Goal: Information Seeking & Learning: Check status

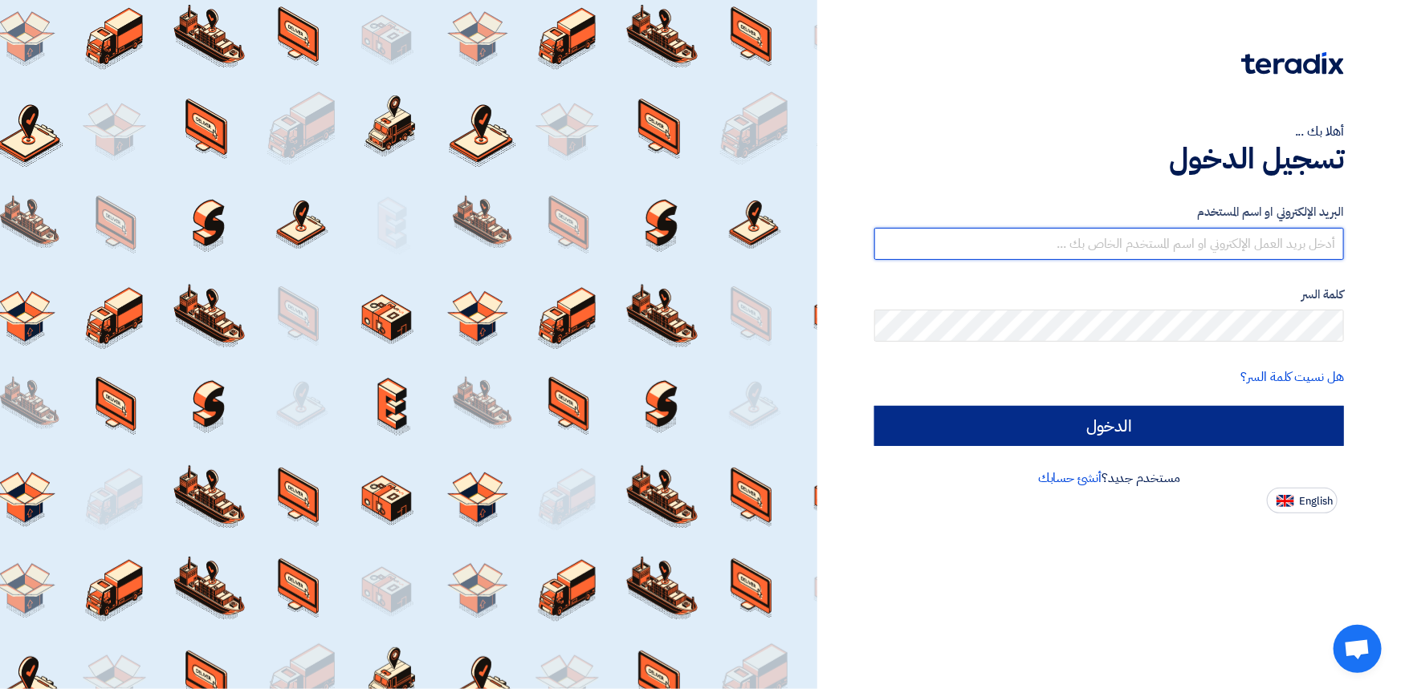
type input "[PERSON_NAME][EMAIL_ADDRESS][PERSON_NAME][DOMAIN_NAME]"
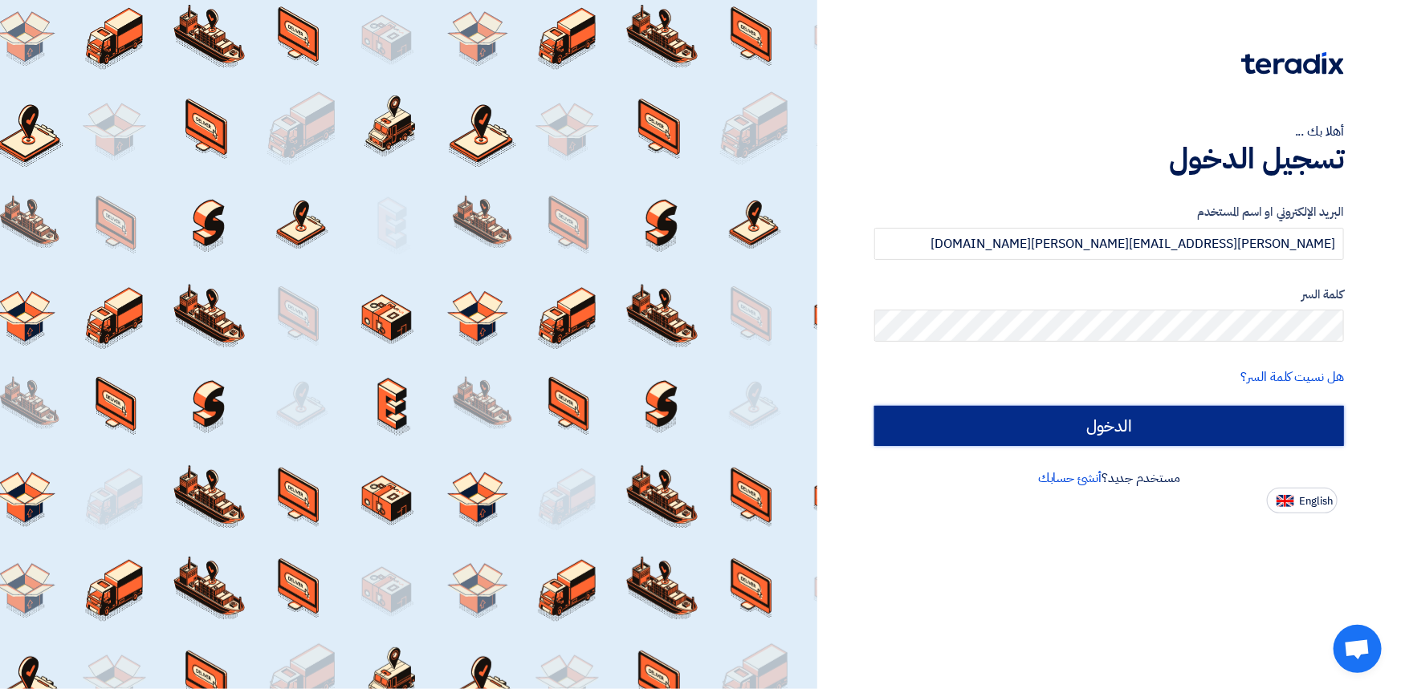
click at [1111, 428] on input "الدخول" at bounding box center [1109, 426] width 470 height 40
type input "Sign in"
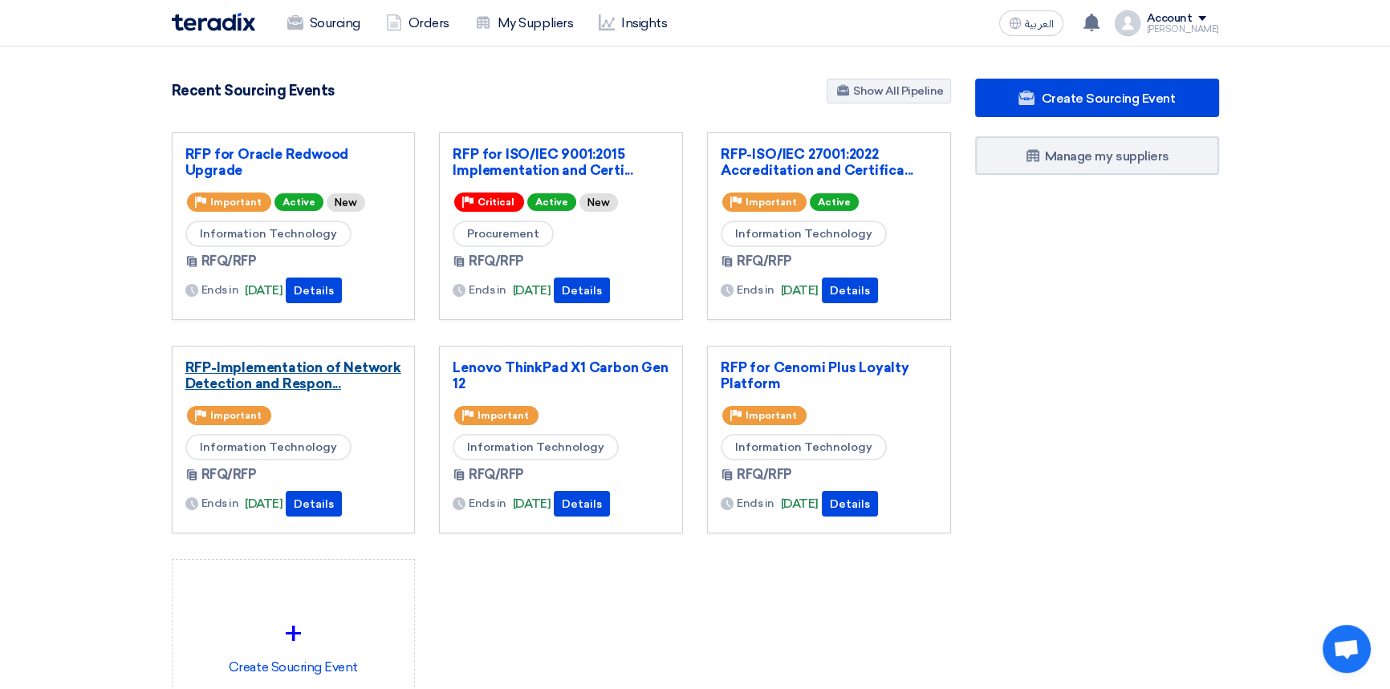
click at [312, 370] on link "RFP-Implementation of Network Detection and Respon..." at bounding box center [293, 376] width 217 height 32
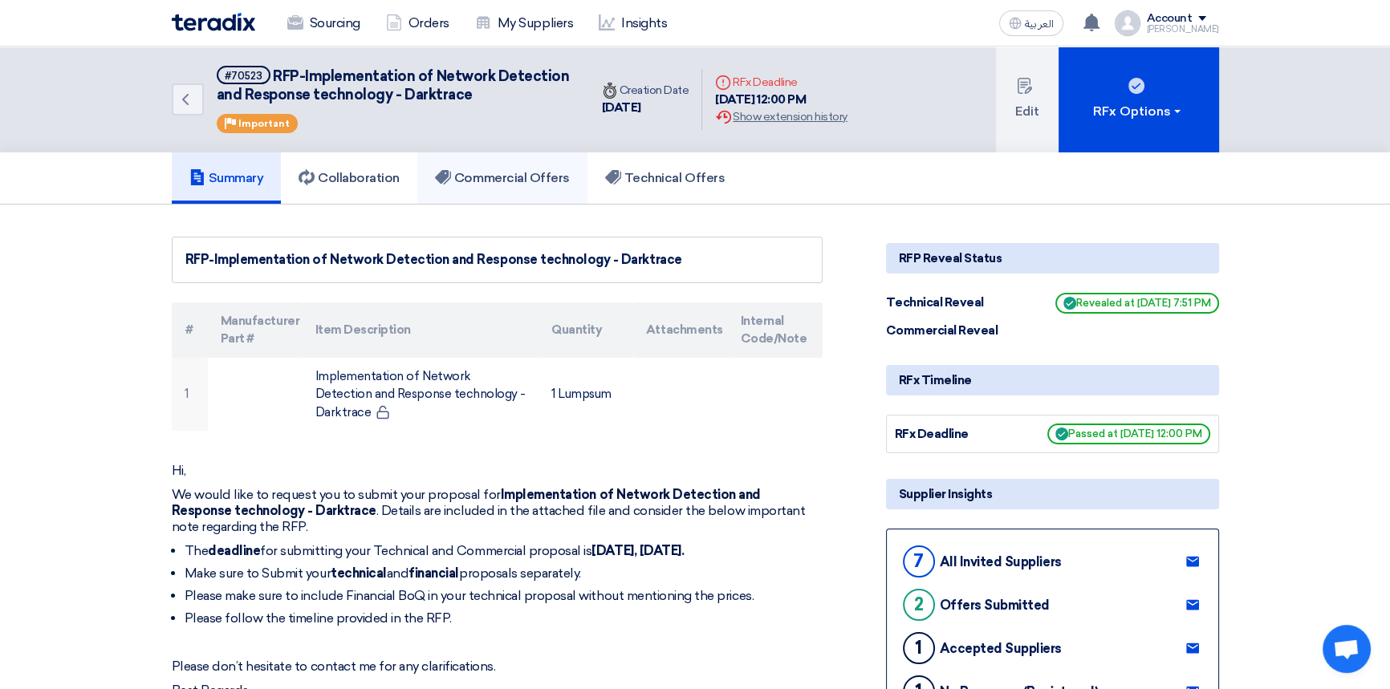
click at [546, 186] on link "Commercial Offers" at bounding box center [502, 178] width 170 height 51
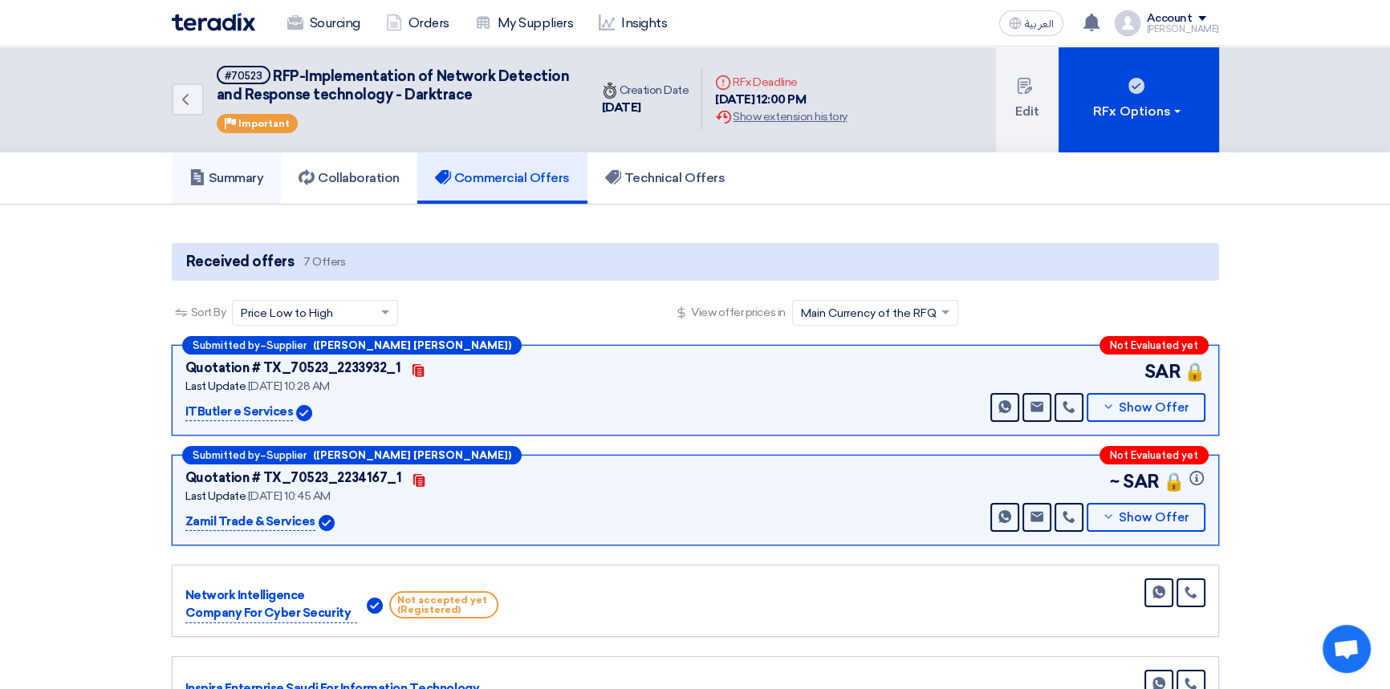
drag, startPoint x: 236, startPoint y: 187, endPoint x: 246, endPoint y: 185, distance: 10.7
click at [236, 187] on link "Summary" at bounding box center [227, 178] width 110 height 51
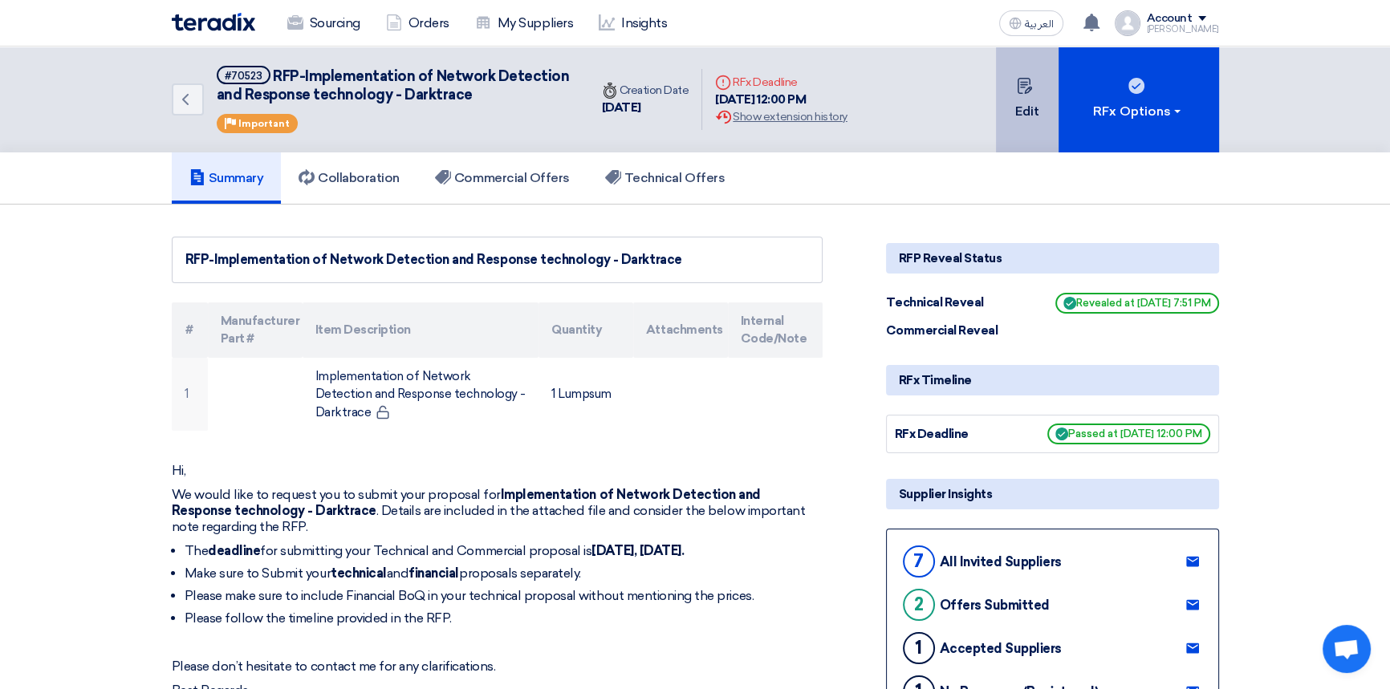
click at [1030, 125] on button "Edit" at bounding box center [1027, 100] width 63 height 106
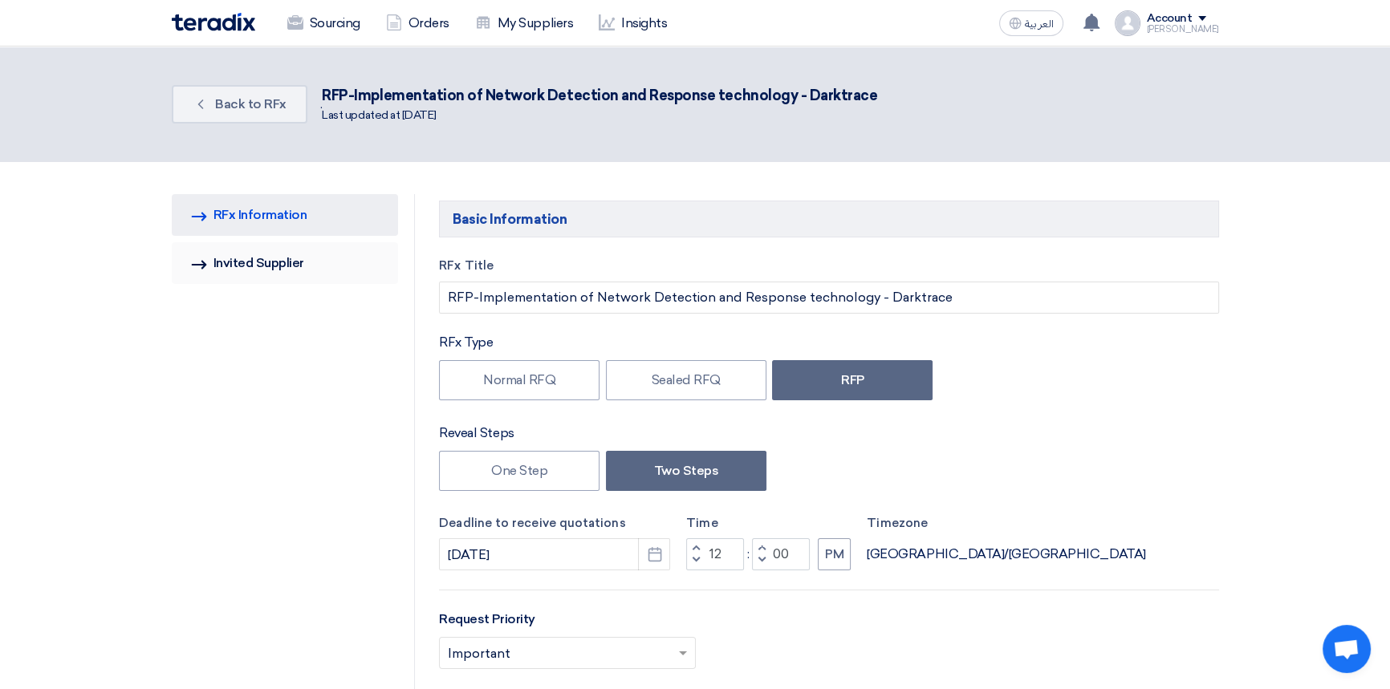
click at [256, 273] on link "Invited Suppliers Invited Supplier" at bounding box center [285, 263] width 227 height 42
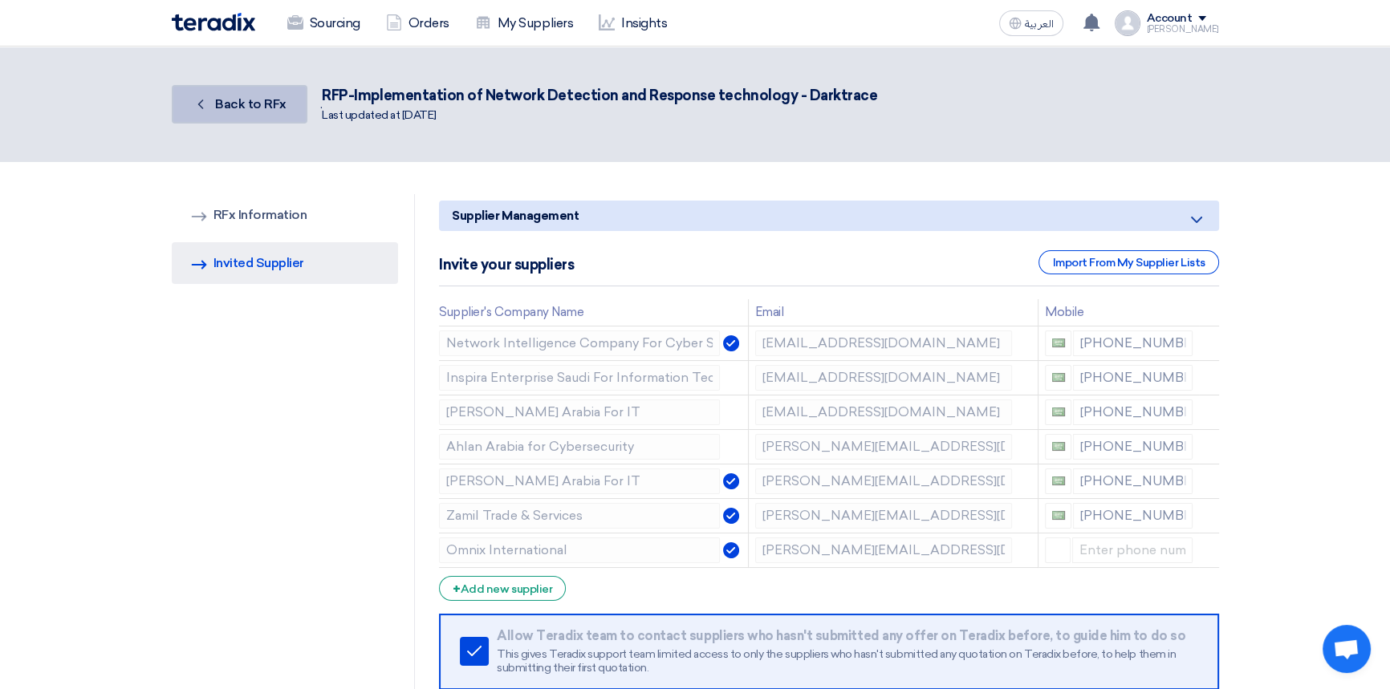
click at [253, 92] on link "Back Back to RFx" at bounding box center [240, 104] width 136 height 39
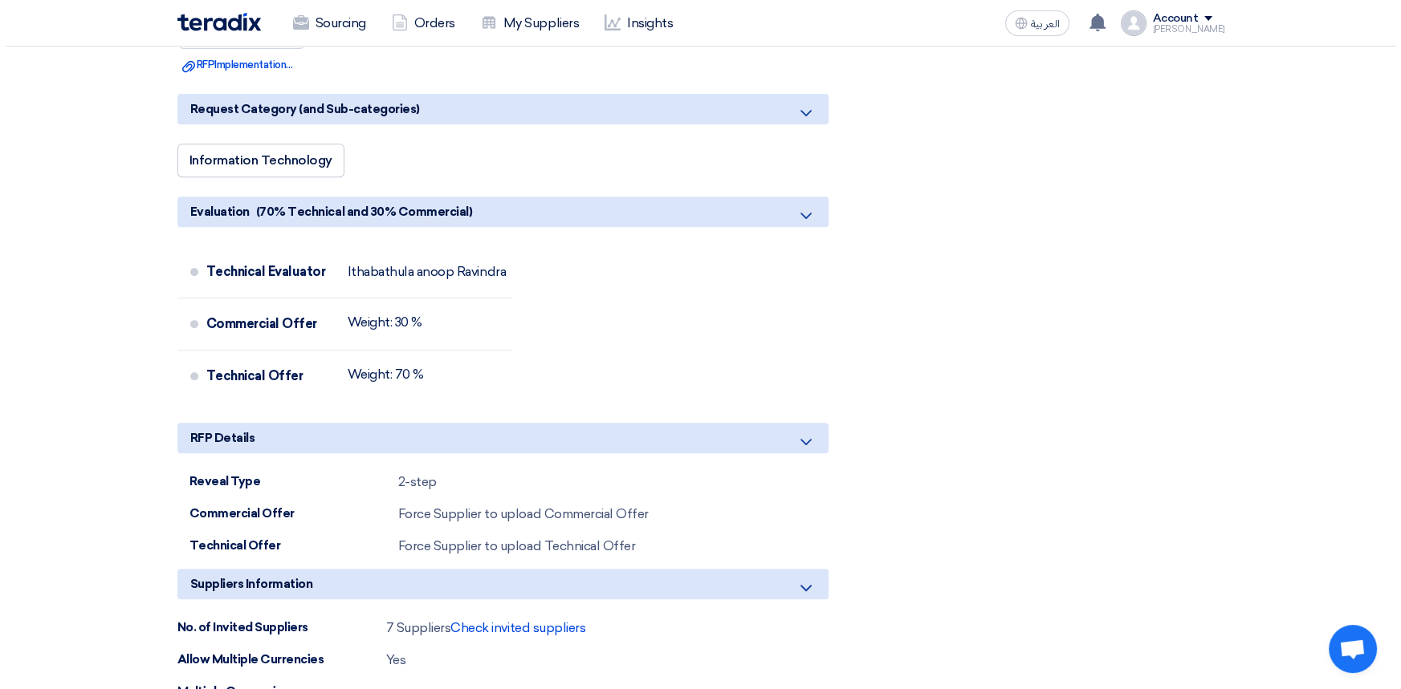
scroll to position [875, 0]
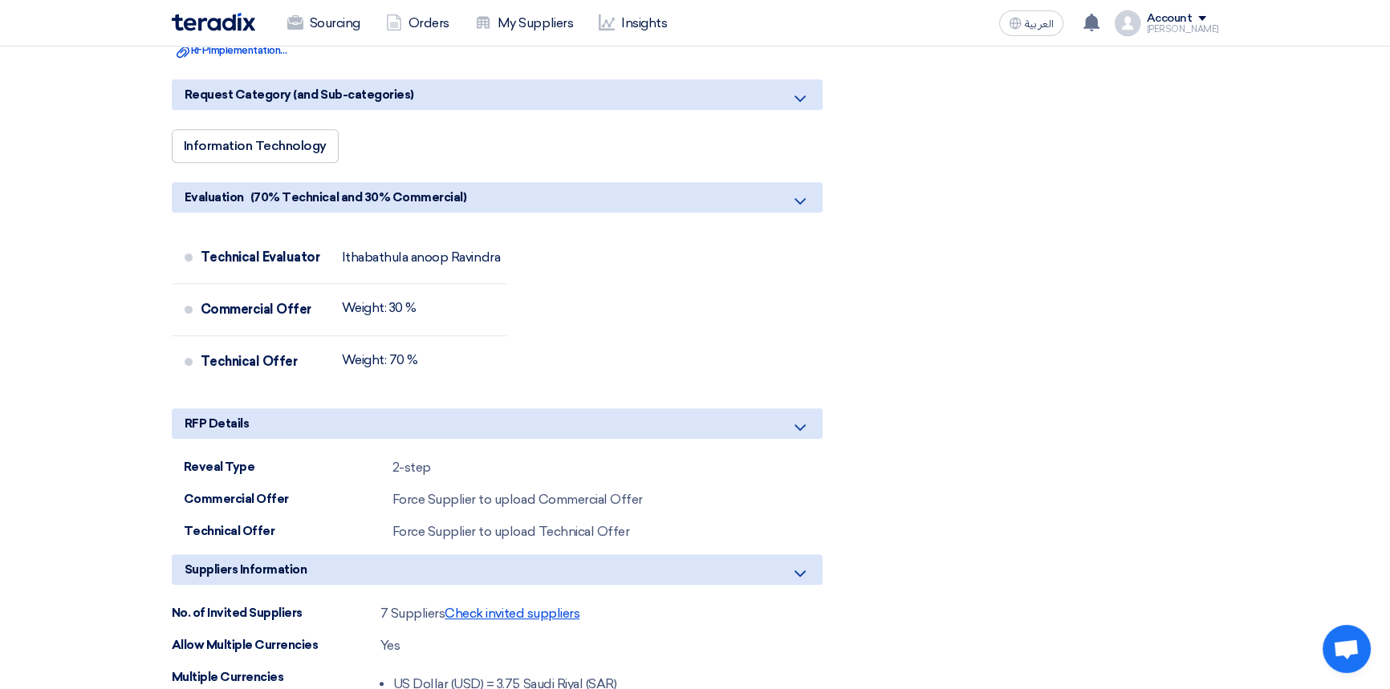
click at [543, 608] on span "Check invited suppliers" at bounding box center [512, 613] width 135 height 15
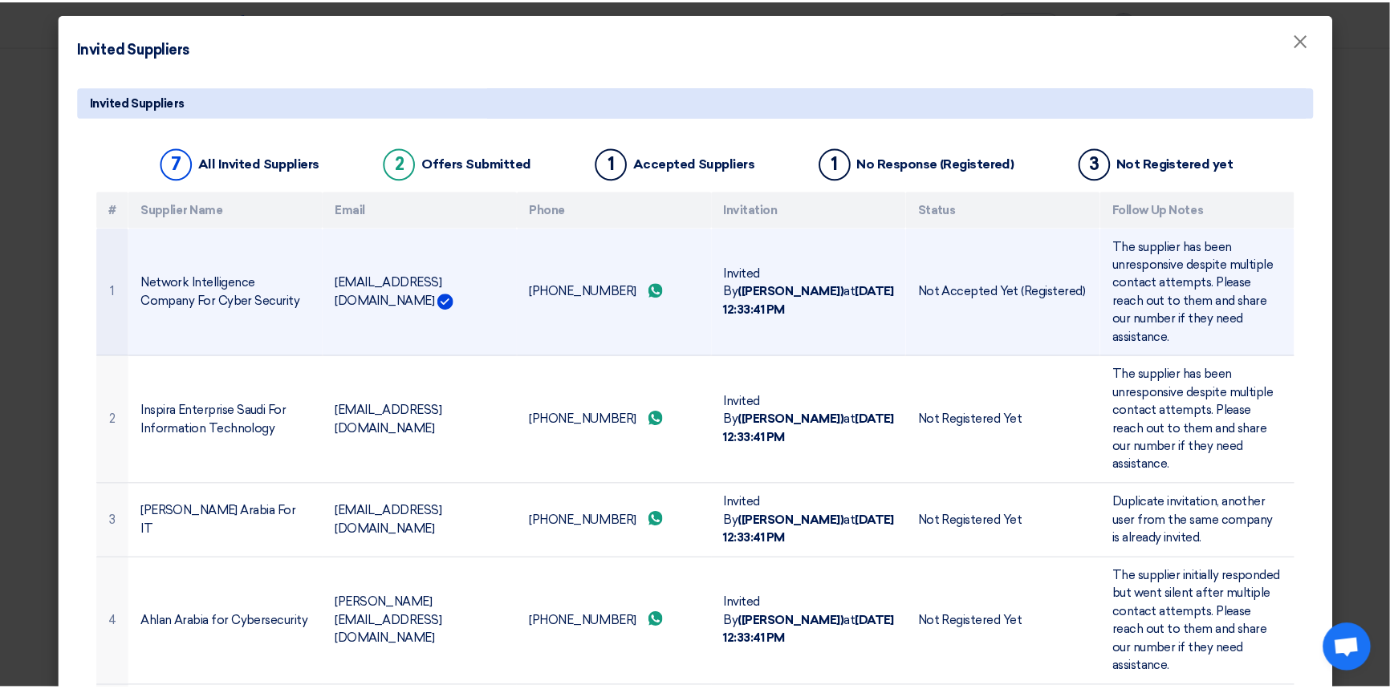
scroll to position [0, 0]
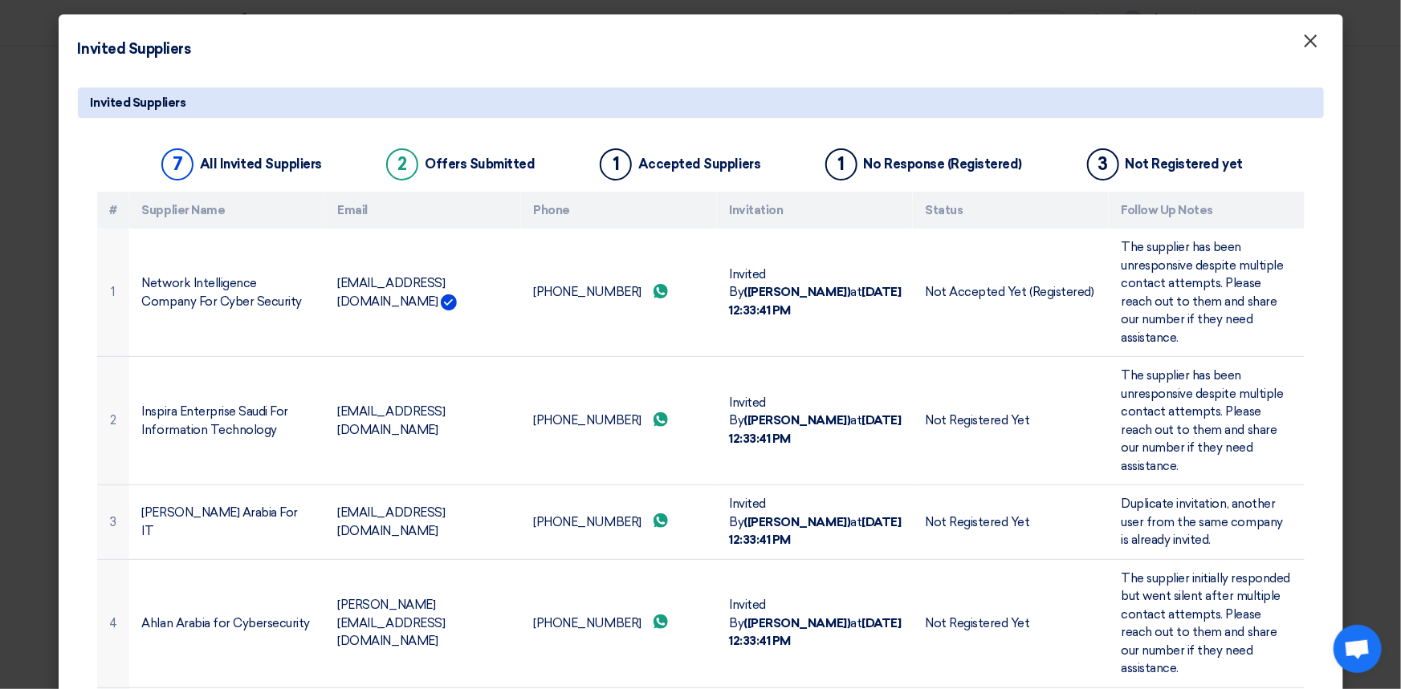
drag, startPoint x: 1304, startPoint y: 42, endPoint x: 1232, endPoint y: 107, distance: 97.2
click at [1304, 42] on span "×" at bounding box center [1311, 45] width 16 height 32
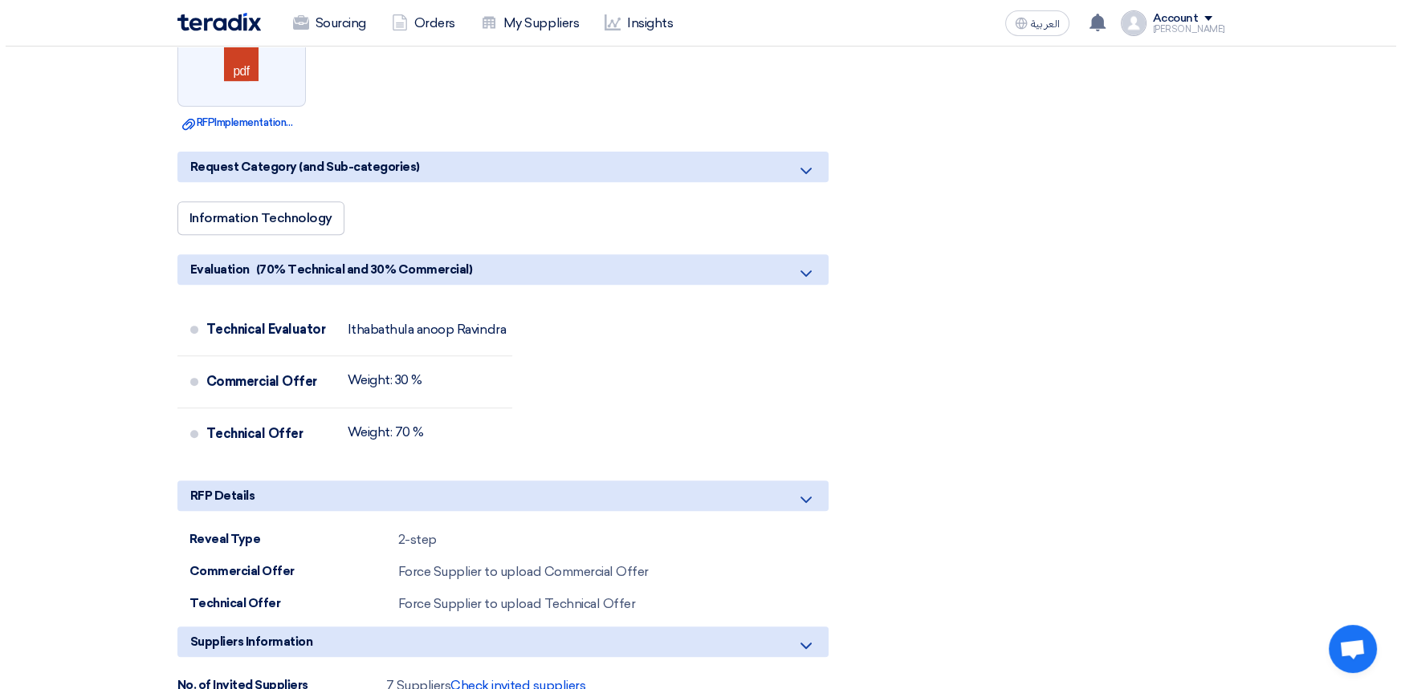
scroll to position [1240, 0]
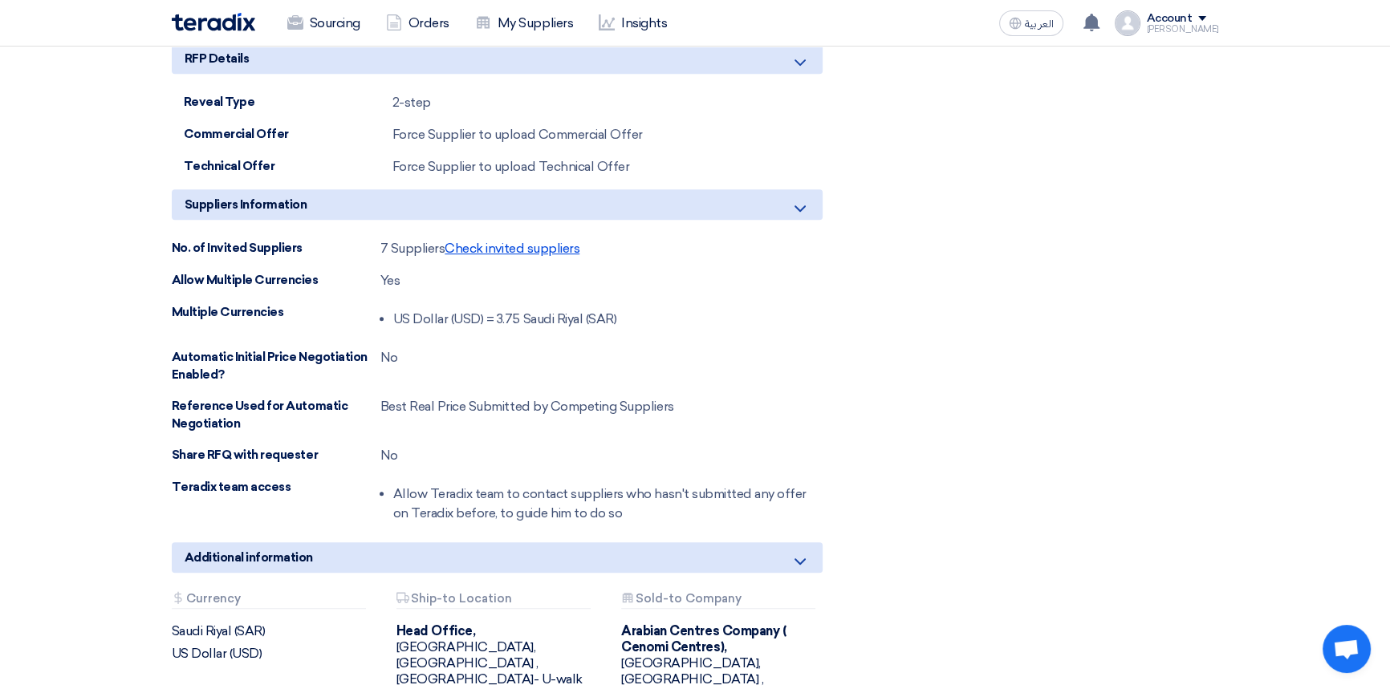
click at [539, 246] on span "Check invited suppliers" at bounding box center [512, 248] width 135 height 15
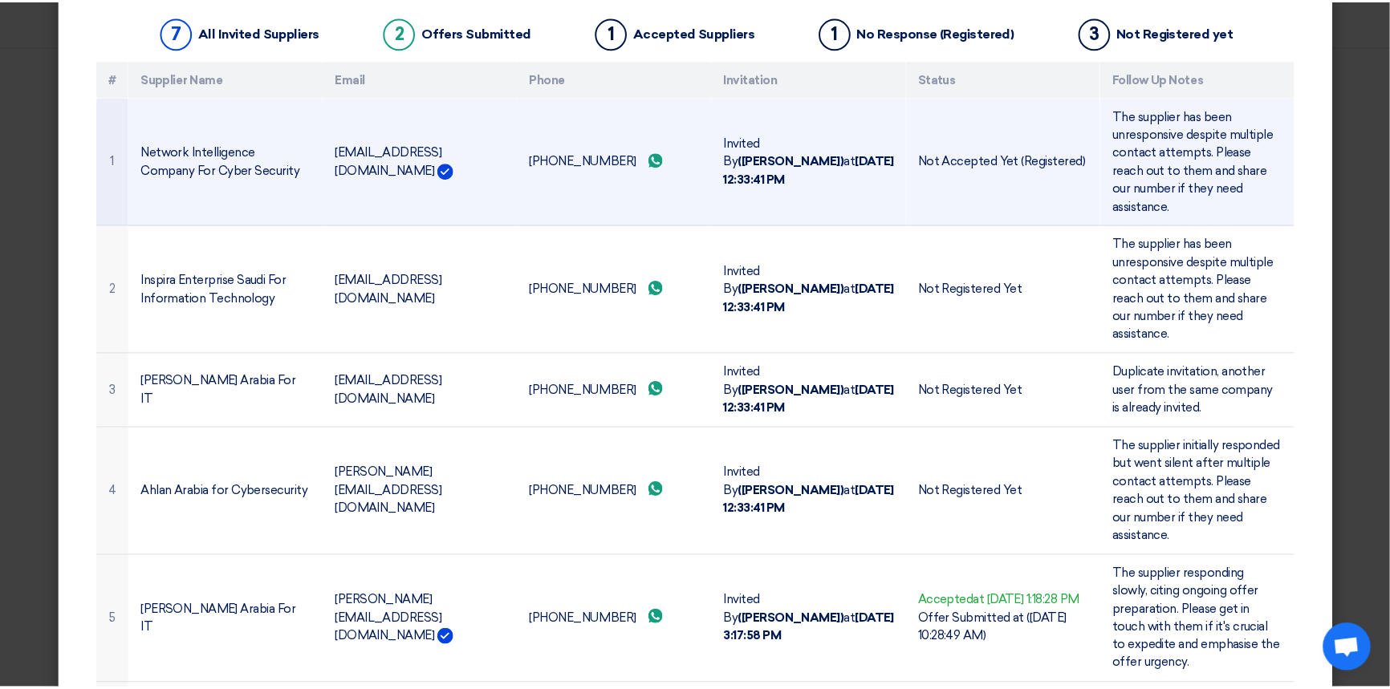
scroll to position [0, 0]
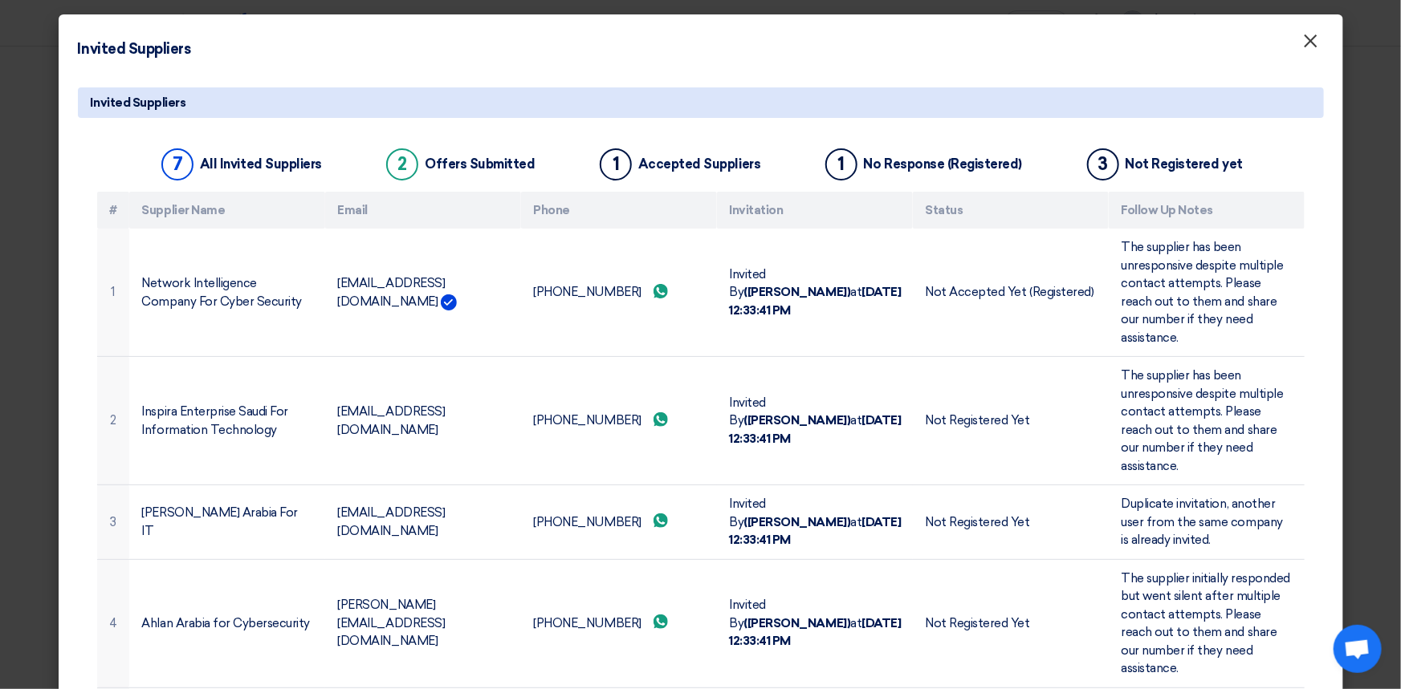
click at [1306, 46] on span "×" at bounding box center [1311, 45] width 16 height 32
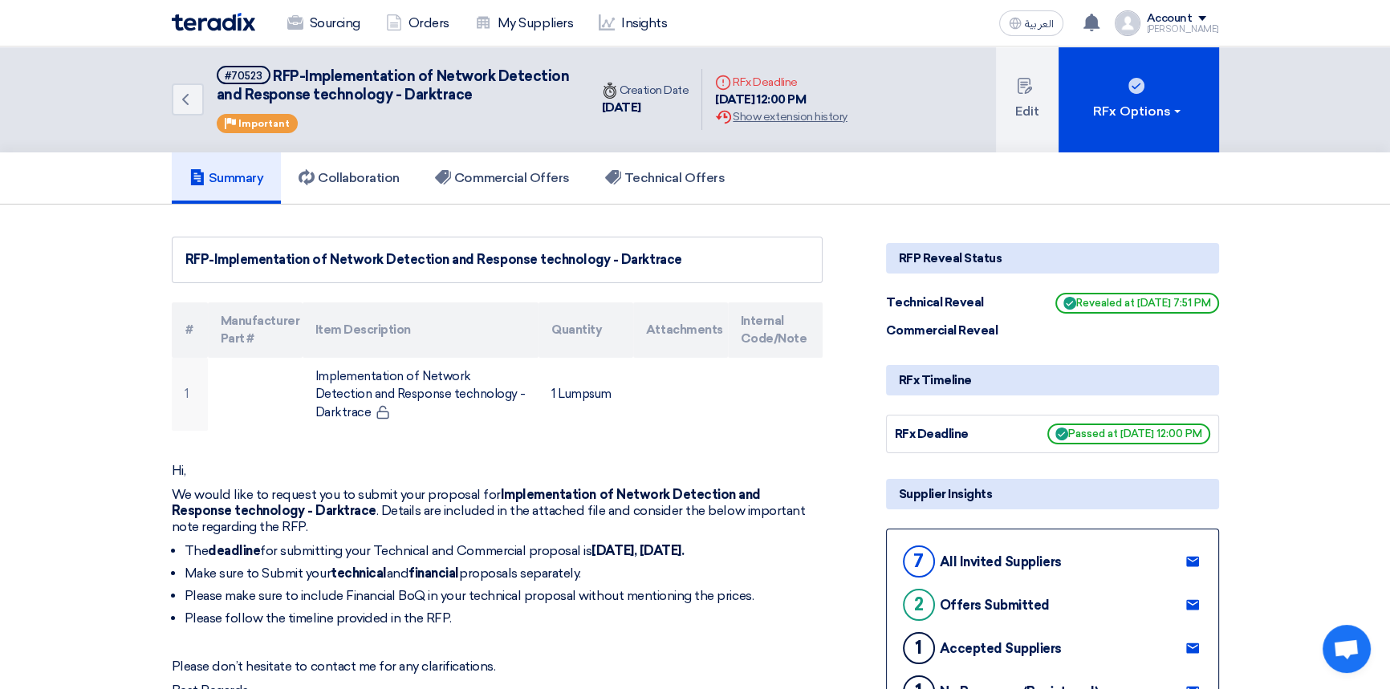
click at [204, 14] on img at bounding box center [213, 22] width 83 height 18
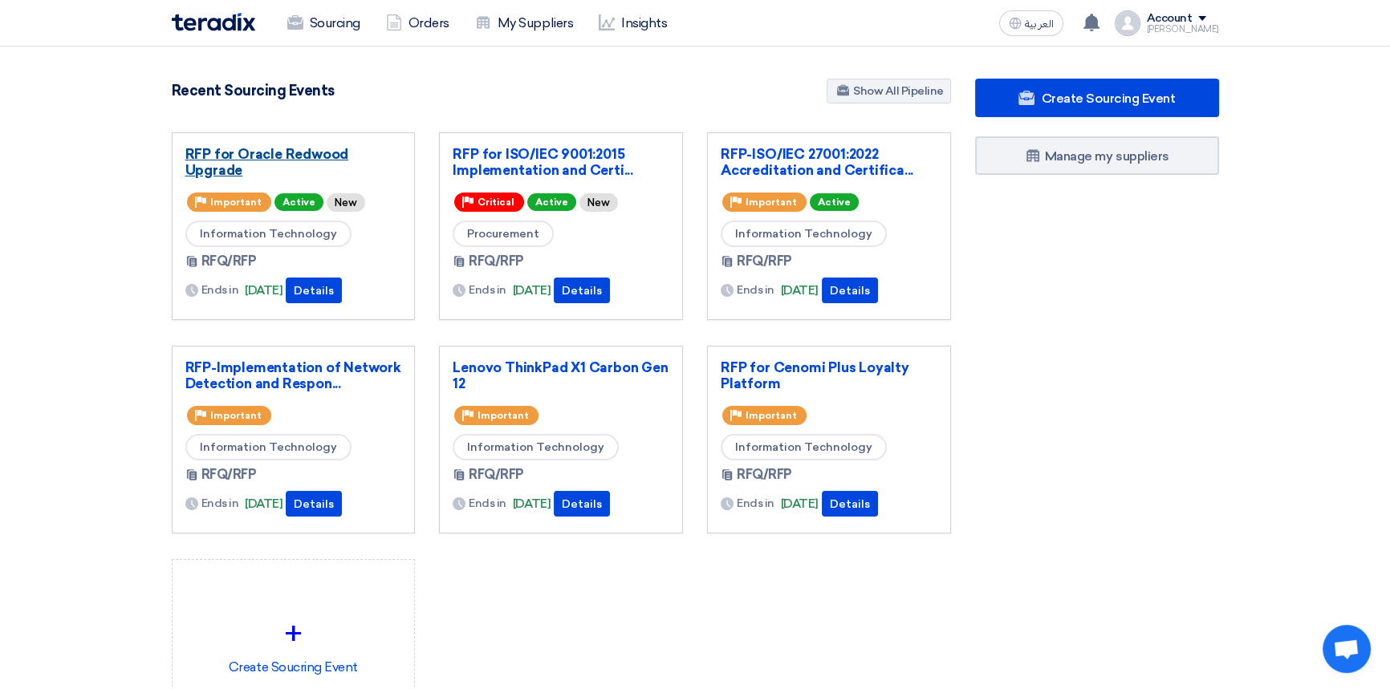
click at [275, 153] on link "RFP for Oracle Redwood Upgrade" at bounding box center [293, 162] width 217 height 32
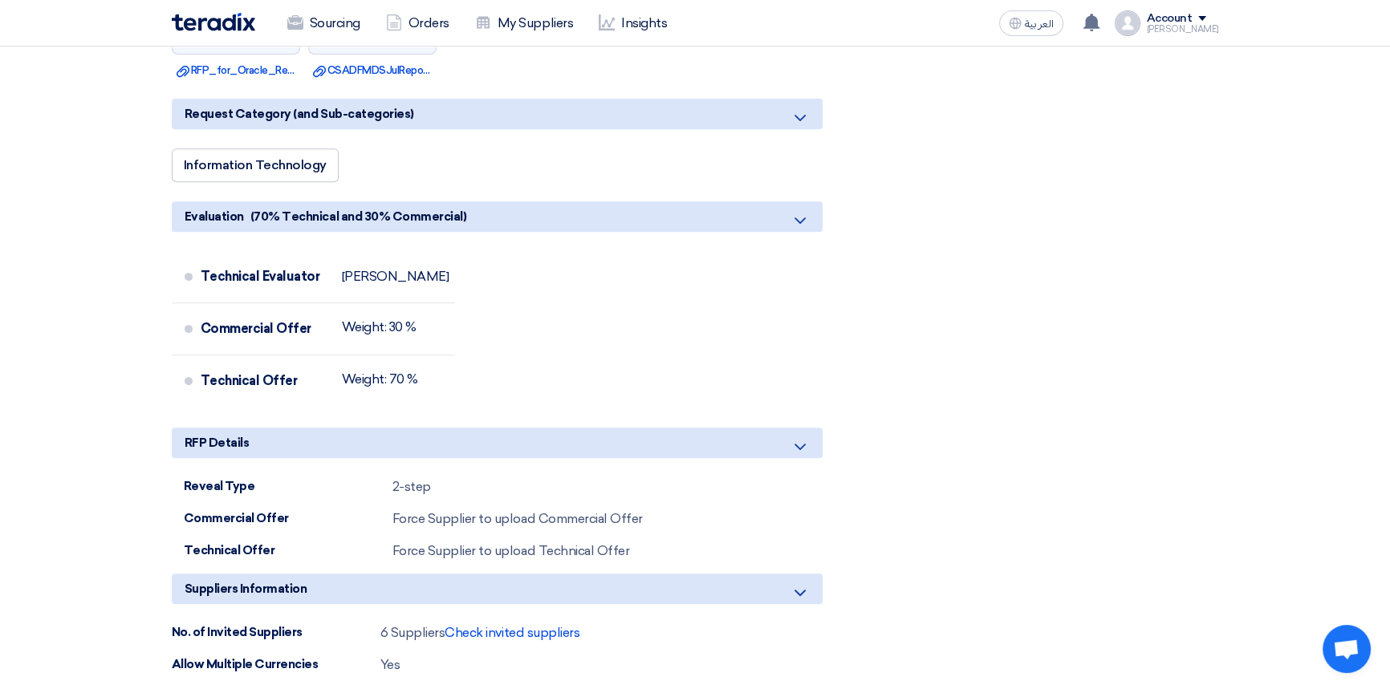
scroll to position [1021, 0]
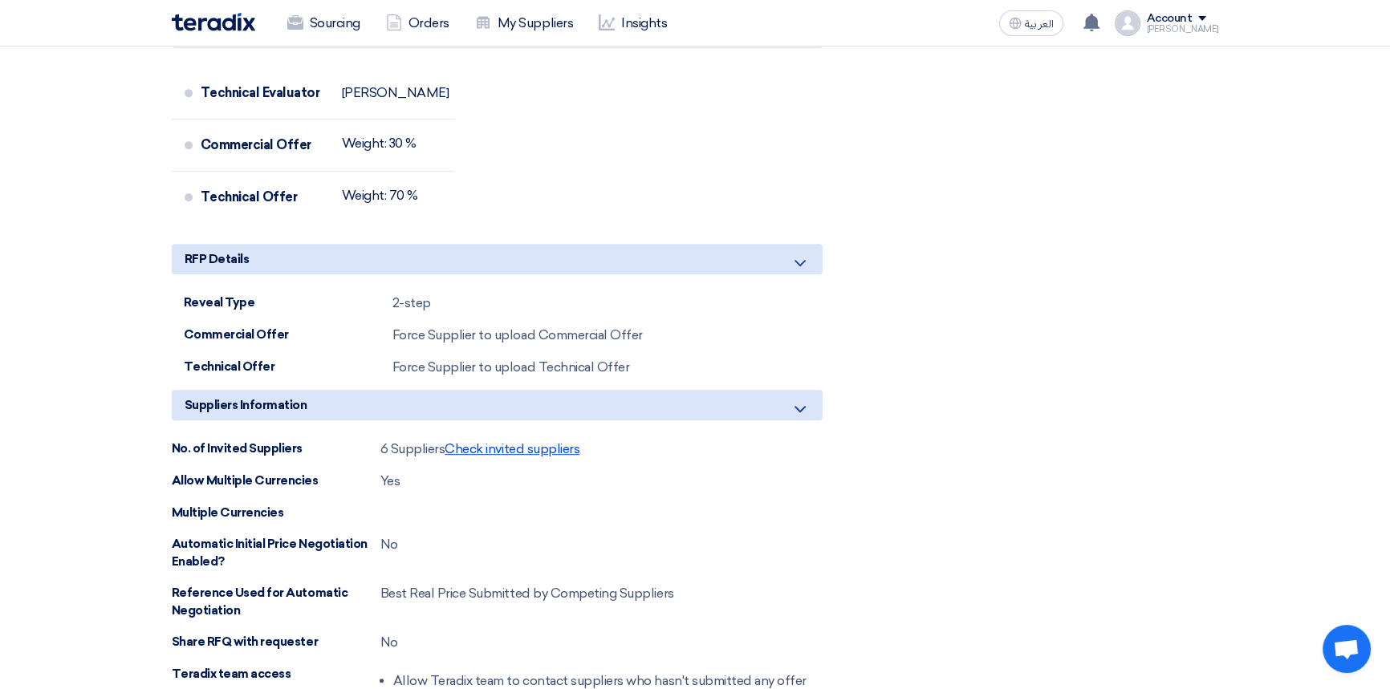
click at [508, 442] on span "Check invited suppliers" at bounding box center [512, 448] width 135 height 15
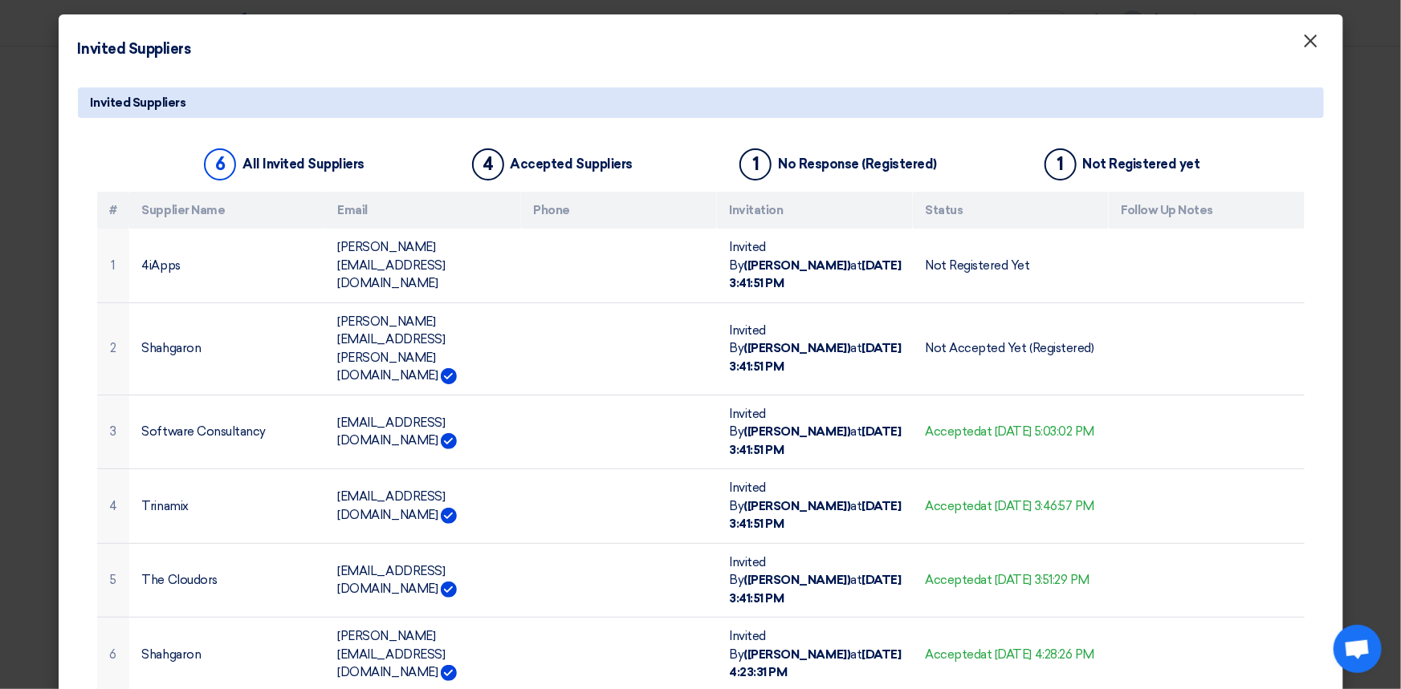
click at [1314, 47] on span "×" at bounding box center [1311, 45] width 16 height 32
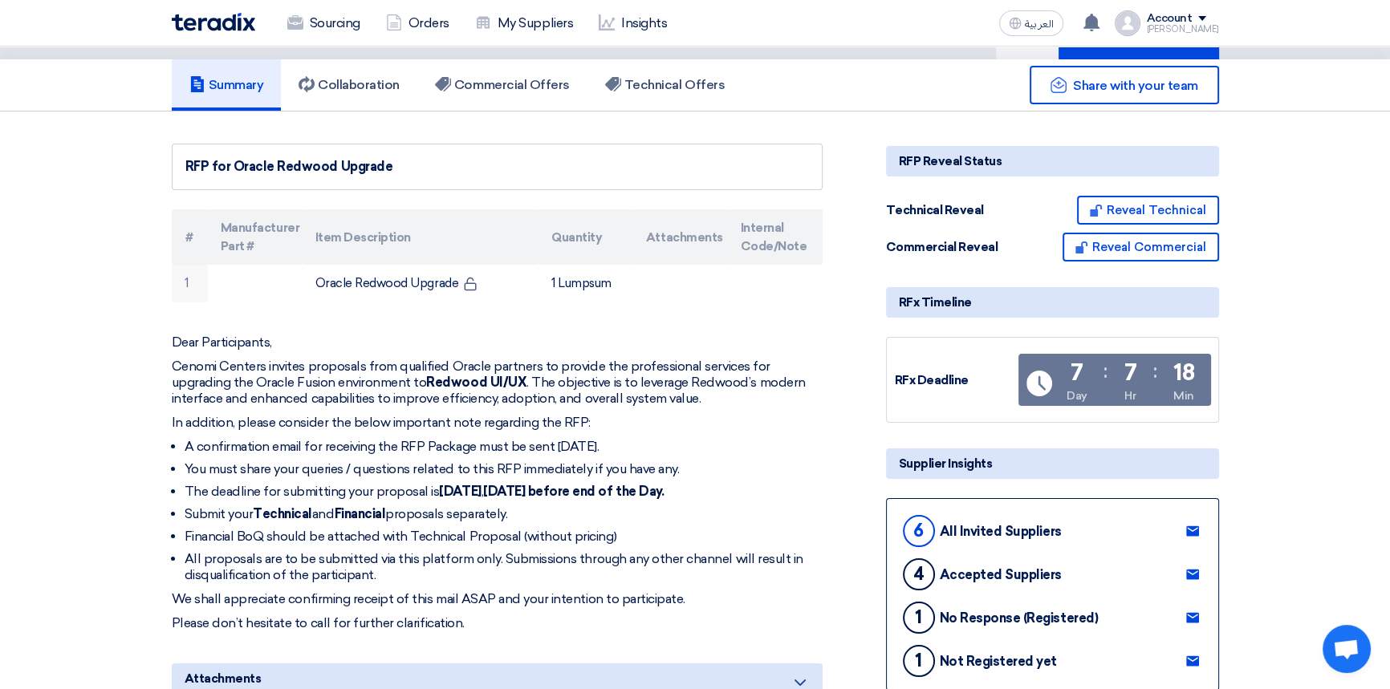
scroll to position [0, 0]
